Goal: Task Accomplishment & Management: Use online tool/utility

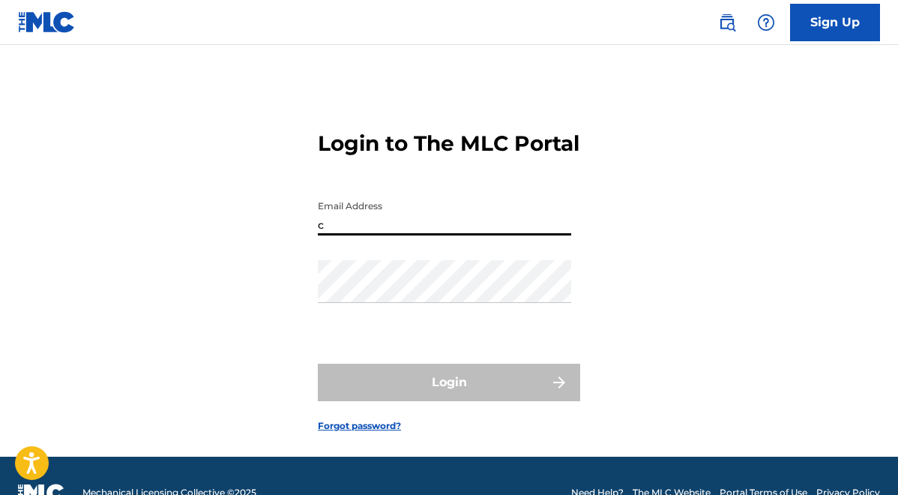
type input "[EMAIL_ADDRESS][DOMAIN_NAME]"
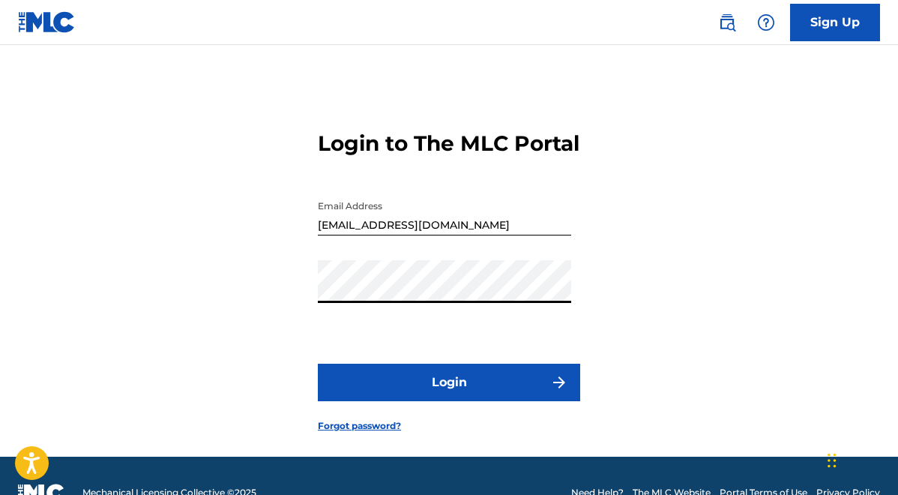
click at [318, 363] on button "Login" at bounding box center [449, 381] width 262 height 37
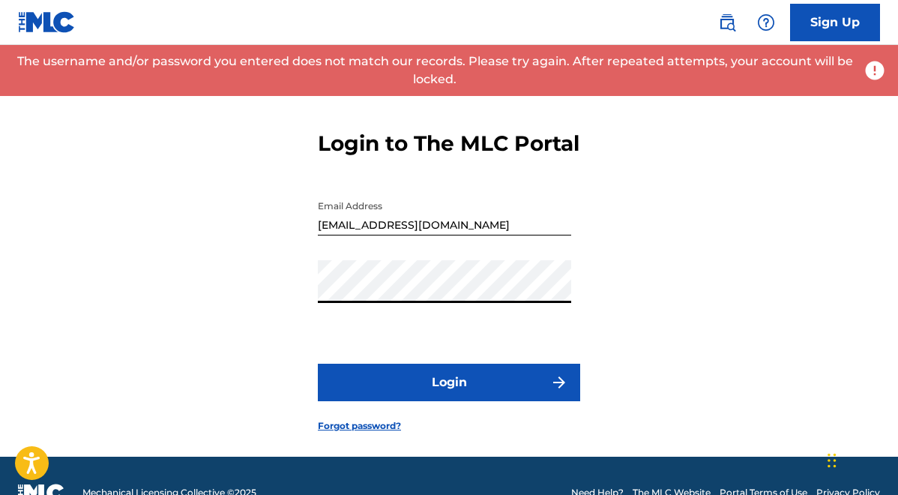
click at [318, 363] on button "Login" at bounding box center [449, 381] width 262 height 37
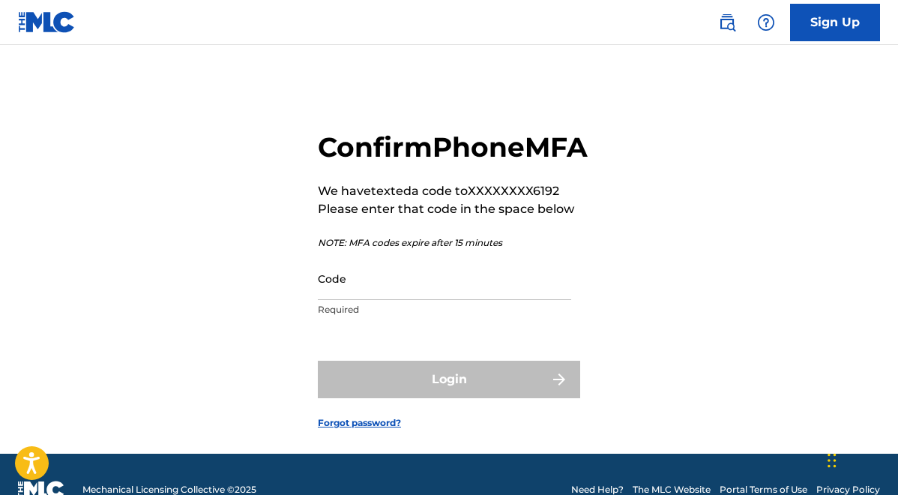
click at [237, 268] on div "Confirm Phone MFA We have texted a code to XXXXXXXX6192 Please enter that code …" at bounding box center [449, 267] width 898 height 371
click at [365, 300] on input "Code" at bounding box center [444, 278] width 253 height 43
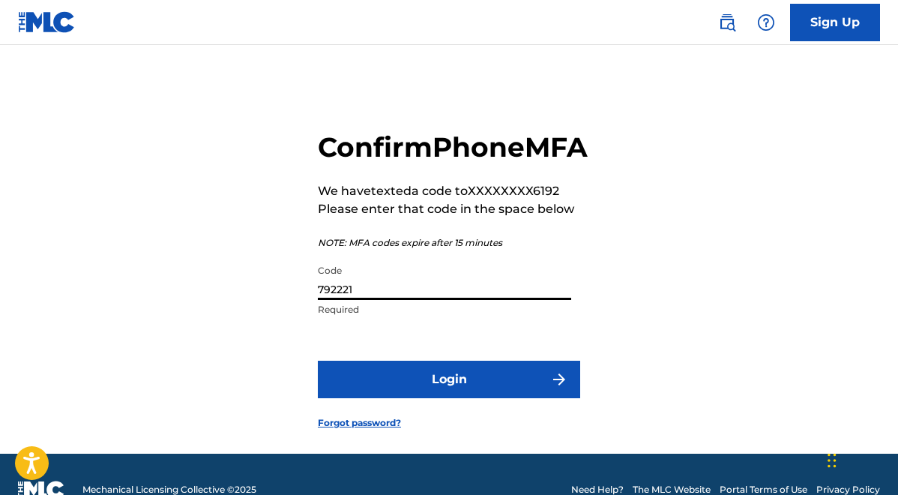
type input "792221"
click at [318, 360] on button "Login" at bounding box center [449, 378] width 262 height 37
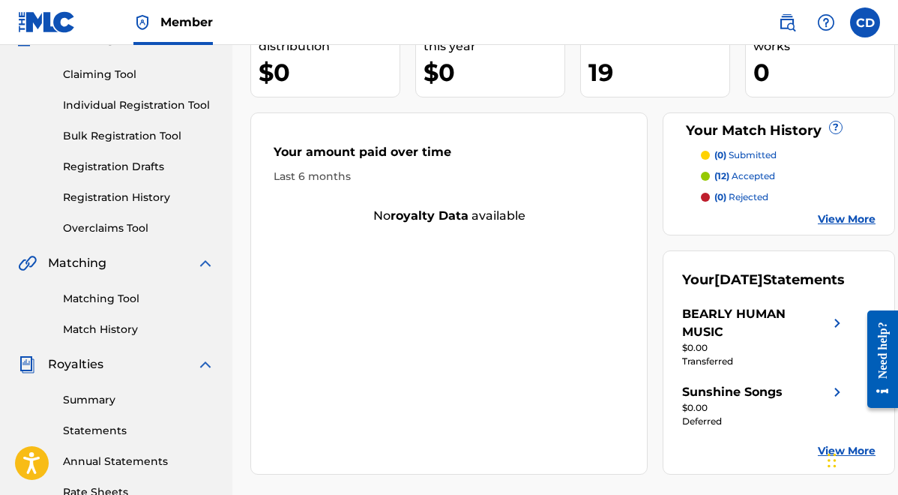
scroll to position [149, 0]
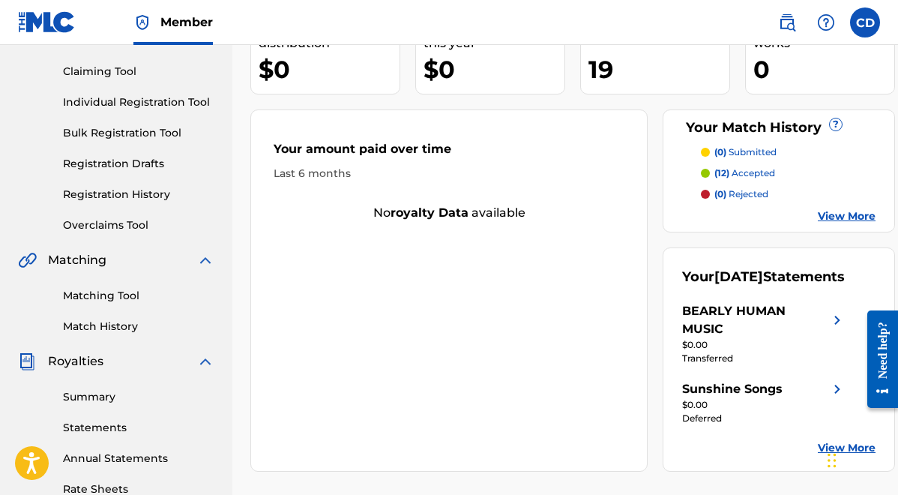
click at [133, 289] on link "Matching Tool" at bounding box center [138, 296] width 151 height 16
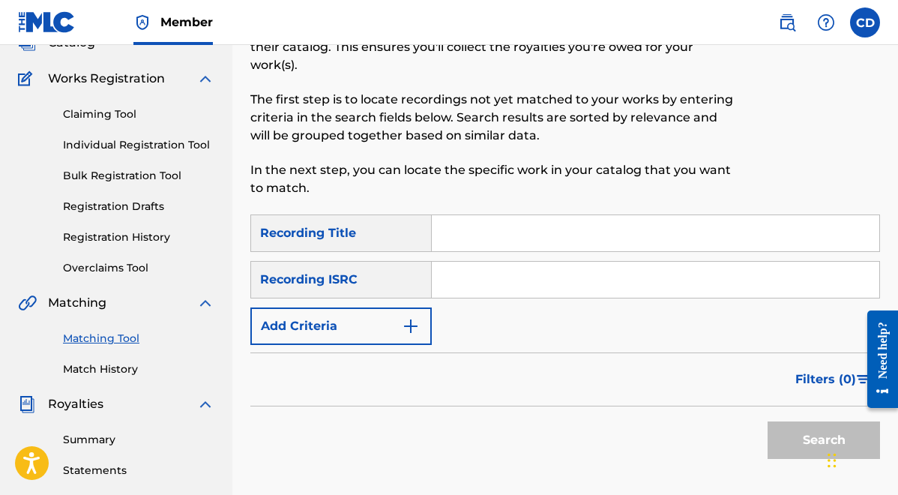
scroll to position [127, 0]
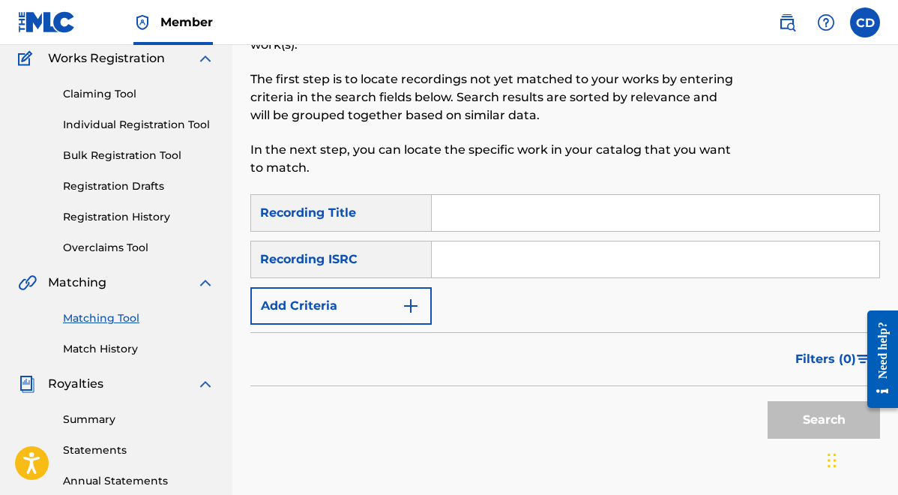
click at [465, 208] on input "Search Form" at bounding box center [655, 213] width 447 height 36
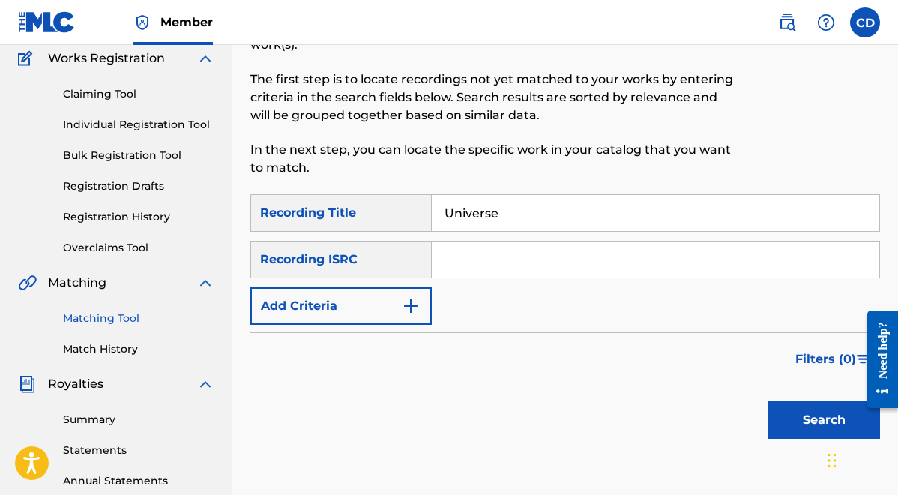
type input "Universe"
click at [357, 312] on button "Add Criteria" at bounding box center [340, 305] width 181 height 37
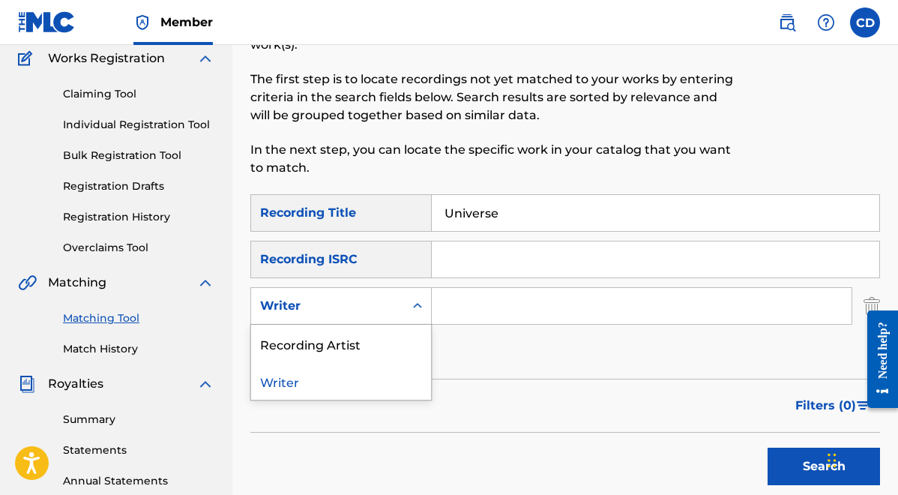
click at [333, 311] on div "Writer" at bounding box center [327, 306] width 135 height 18
click at [327, 357] on div "Recording Artist" at bounding box center [341, 343] width 180 height 37
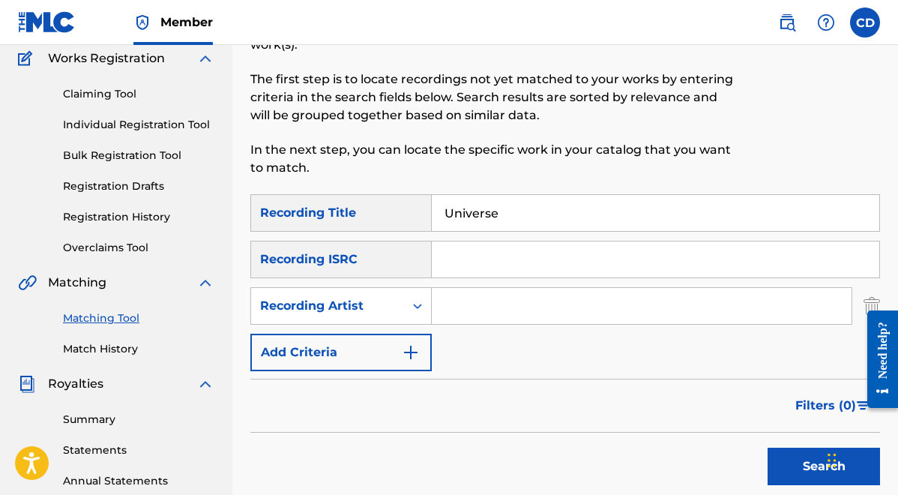
click at [485, 304] on input "Search Form" at bounding box center [642, 306] width 420 height 36
type input "[PERSON_NAME]"
click at [713, 348] on div "SearchWithCriteria5dbcaf93-0d63-4f9c-b427-753d48a75391 Recording Title Universe…" at bounding box center [565, 282] width 630 height 177
click at [819, 470] on button "Search" at bounding box center [823, 465] width 112 height 37
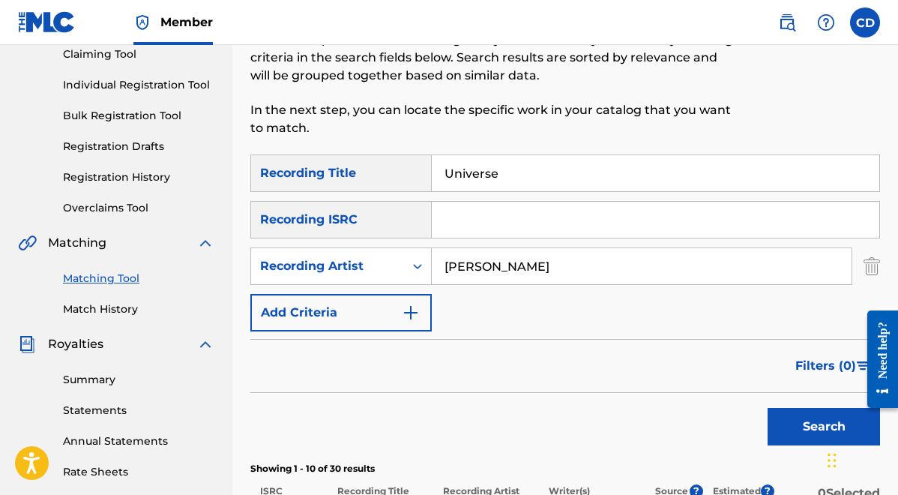
scroll to position [181, 0]
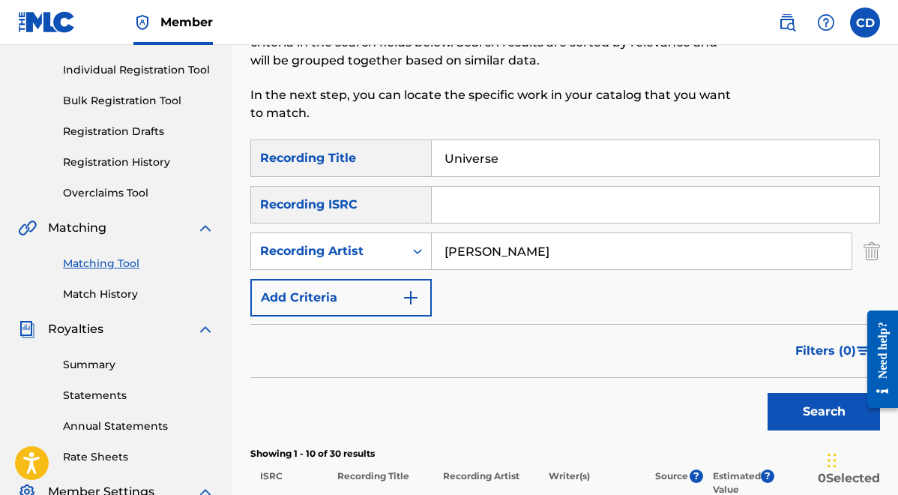
click at [517, 148] on input "Universe" at bounding box center [655, 158] width 447 height 36
click at [408, 313] on button "Add Criteria" at bounding box center [340, 297] width 181 height 37
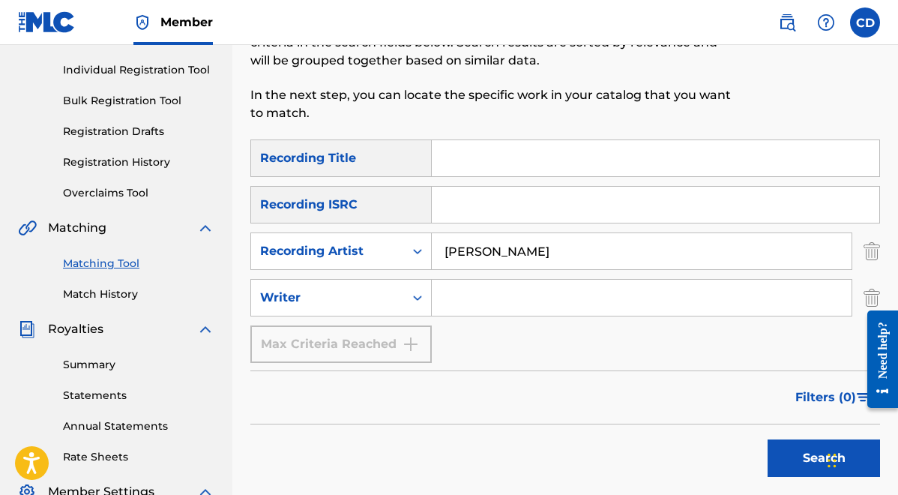
click at [450, 305] on input "Search Form" at bounding box center [642, 298] width 420 height 36
type input "[PERSON_NAME]"
click at [561, 251] on input "[PERSON_NAME]" at bounding box center [642, 251] width 420 height 36
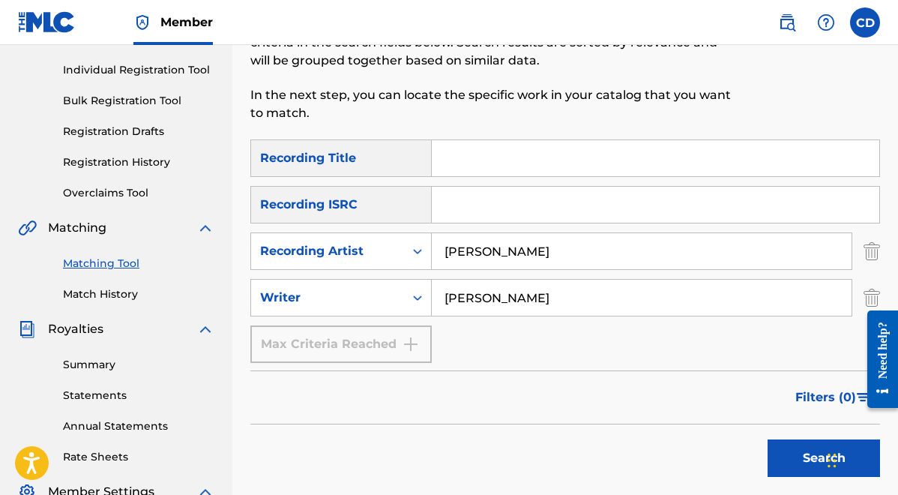
type input "[PERSON_NAME]"
click at [767, 439] on button "Search" at bounding box center [823, 457] width 112 height 37
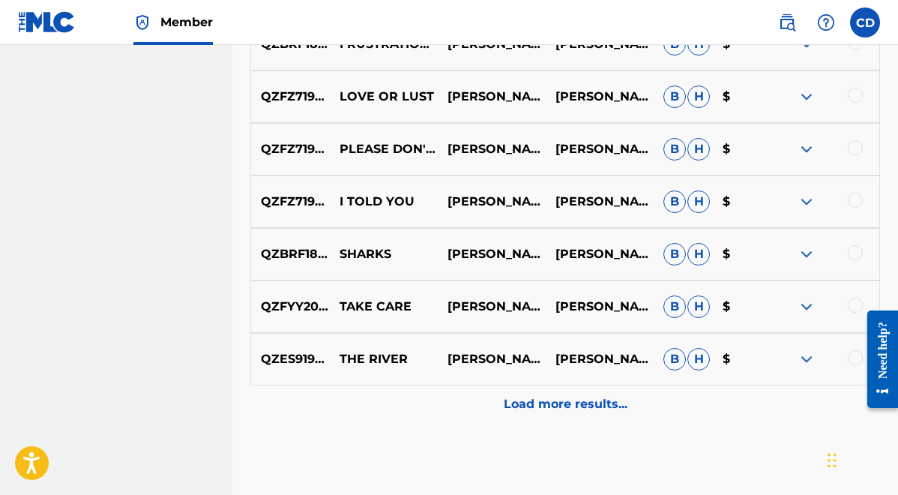
scroll to position [938, 0]
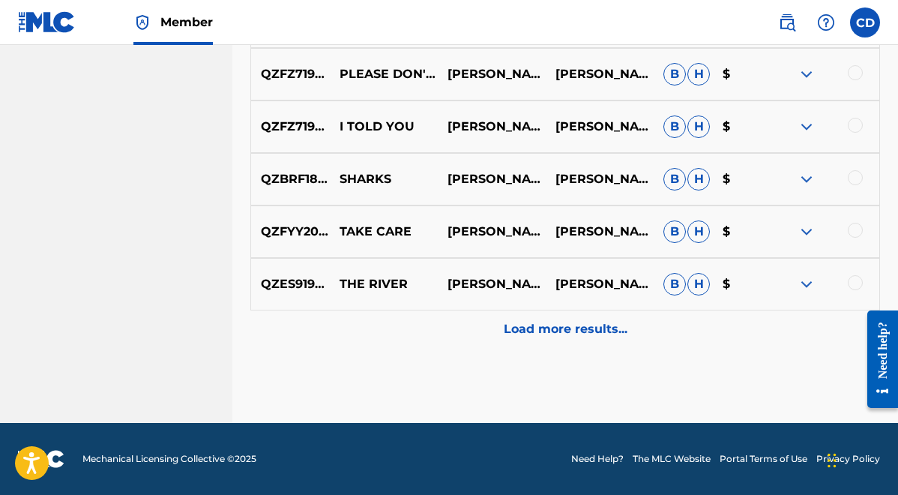
click at [580, 324] on p "Load more results..." at bounding box center [566, 329] width 124 height 18
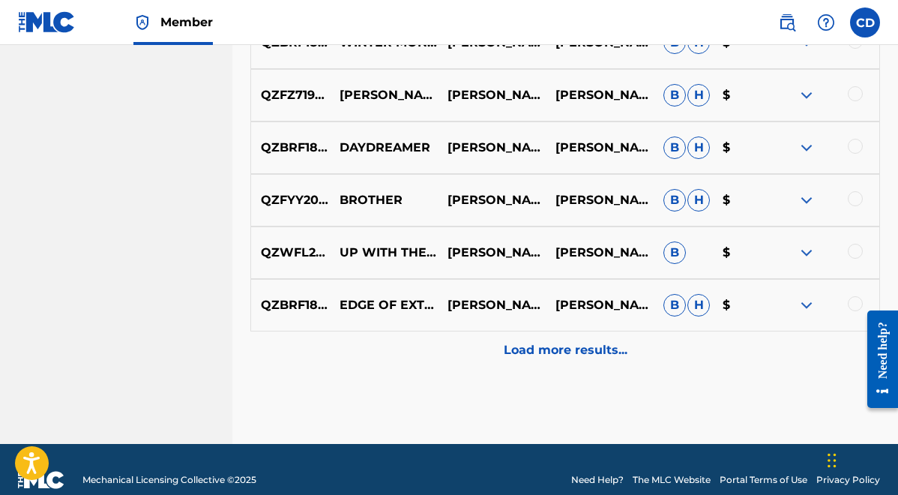
click at [570, 339] on div "Load more results..." at bounding box center [565, 349] width 630 height 37
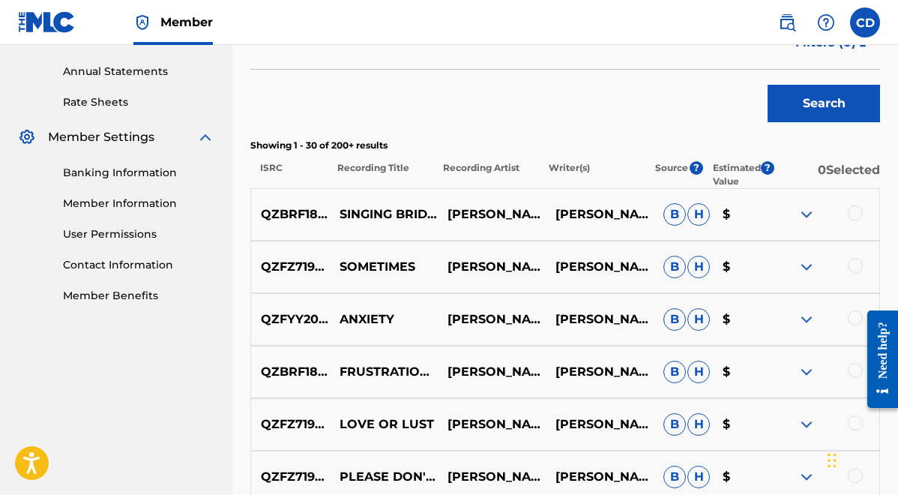
scroll to position [465, 0]
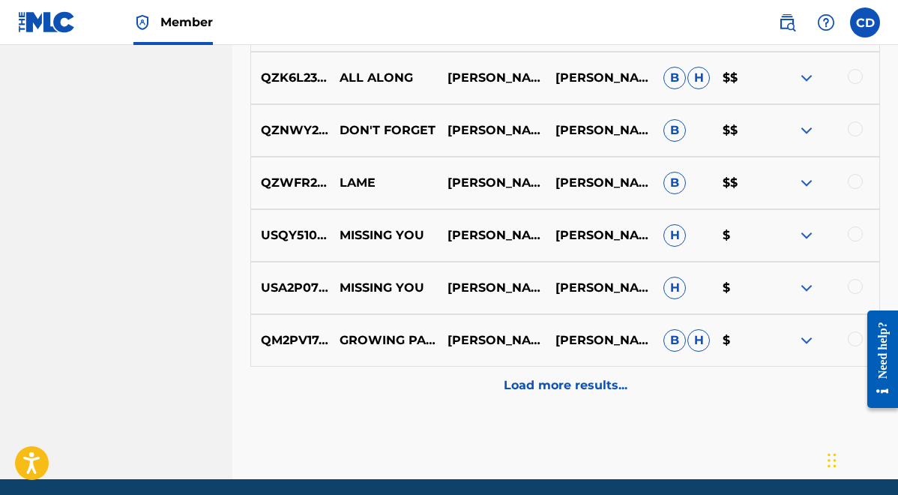
click at [541, 384] on p "Load more results..." at bounding box center [566, 385] width 124 height 18
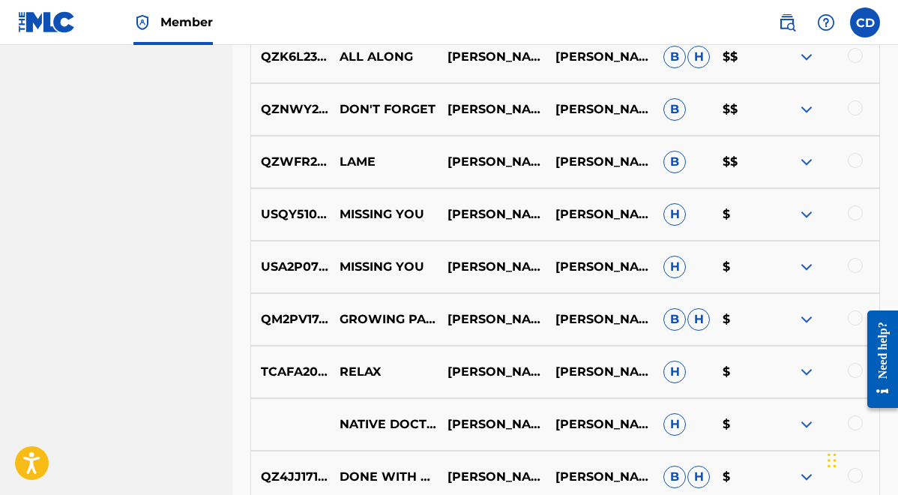
scroll to position [1945, 0]
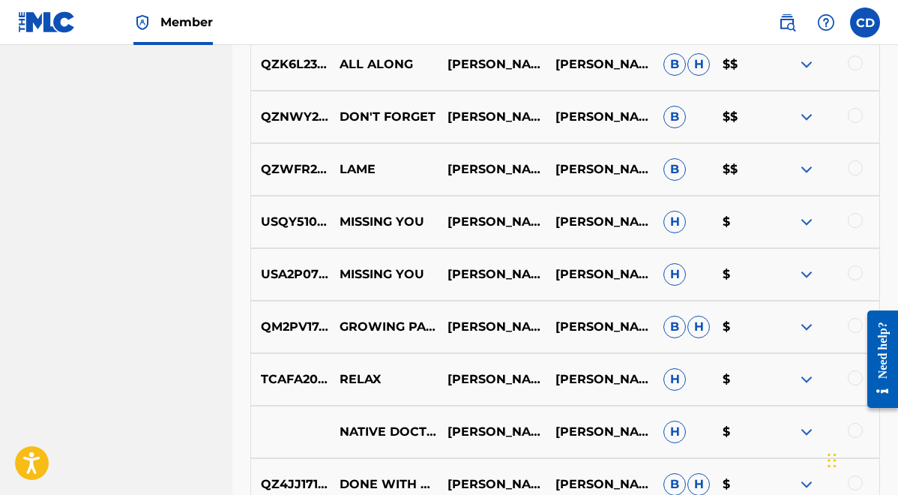
click at [805, 169] on img at bounding box center [806, 169] width 18 height 18
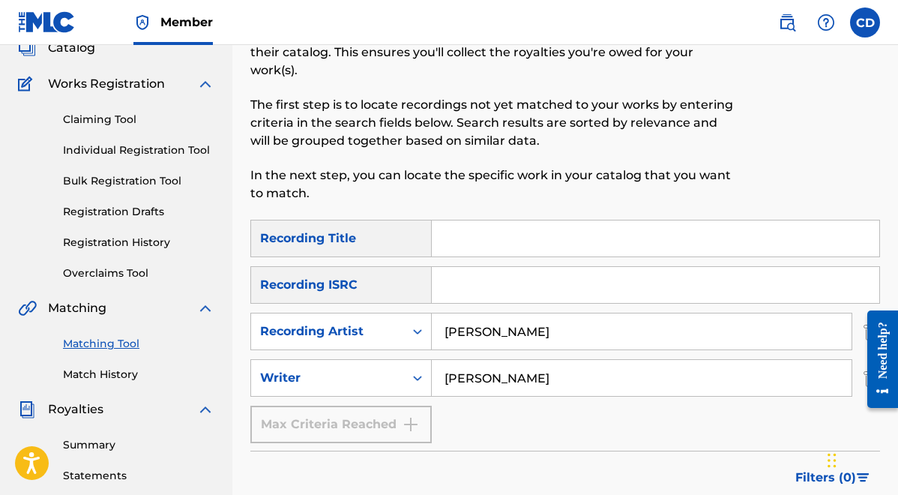
scroll to position [0, 0]
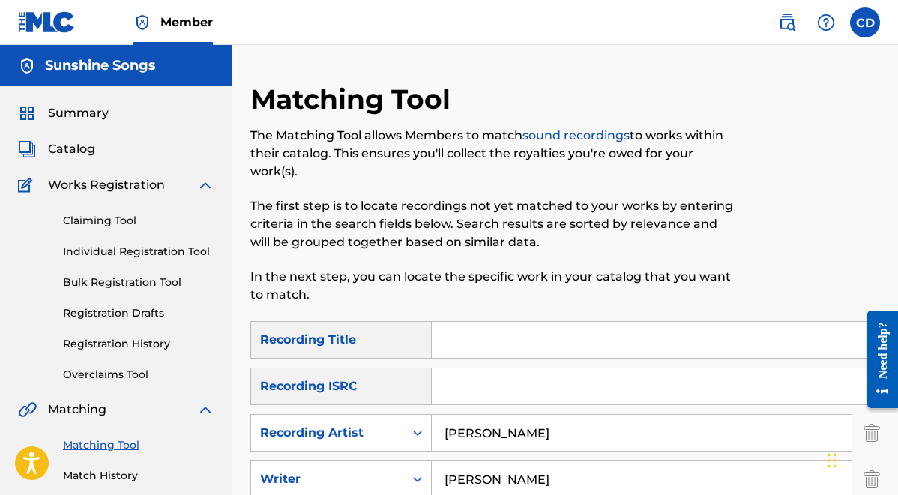
click at [90, 111] on span "Summary" at bounding box center [78, 113] width 61 height 18
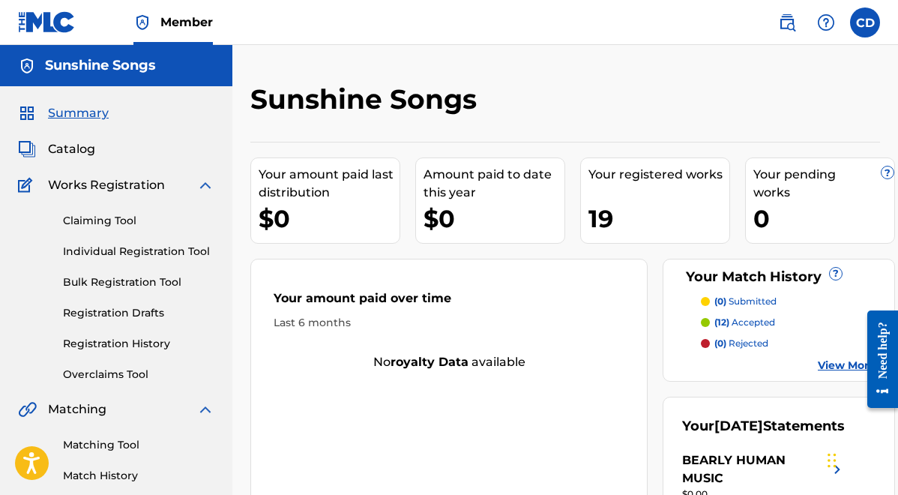
click at [80, 145] on span "Catalog" at bounding box center [71, 149] width 47 height 18
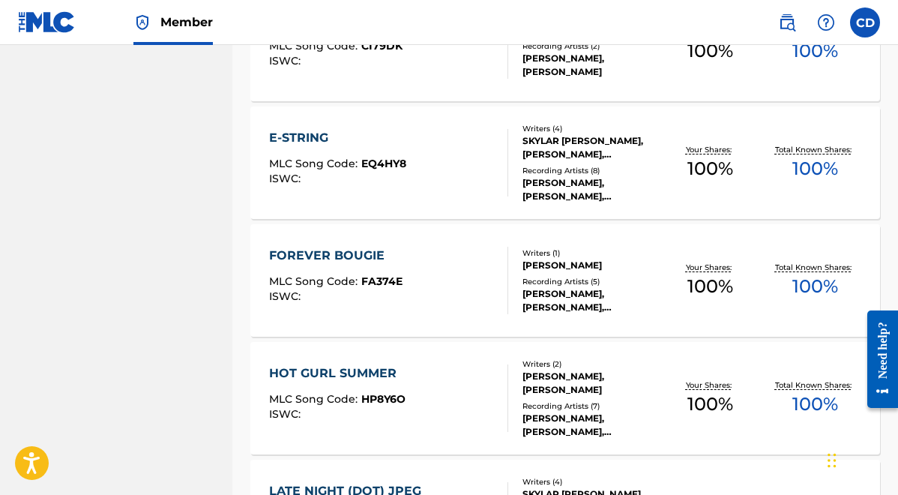
scroll to position [1221, 0]
